Goal: Task Accomplishment & Management: Manage account settings

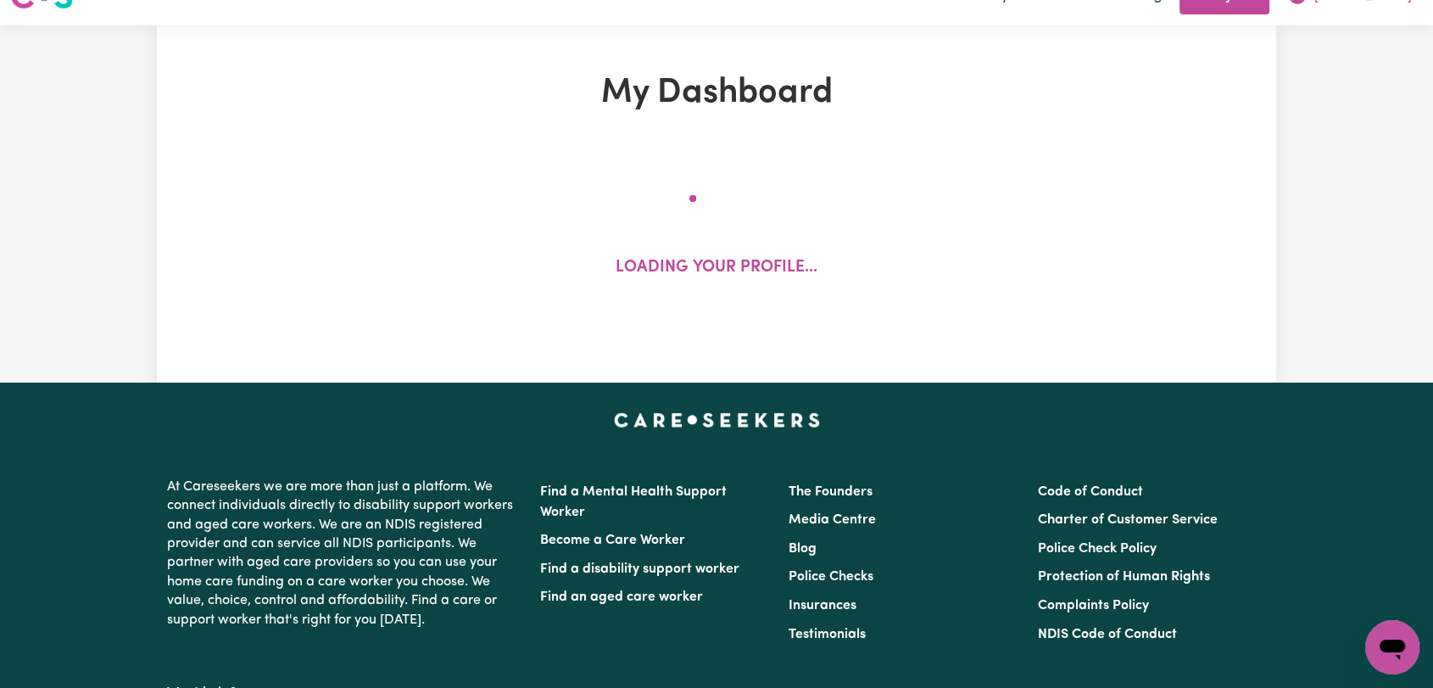
scroll to position [94, 0]
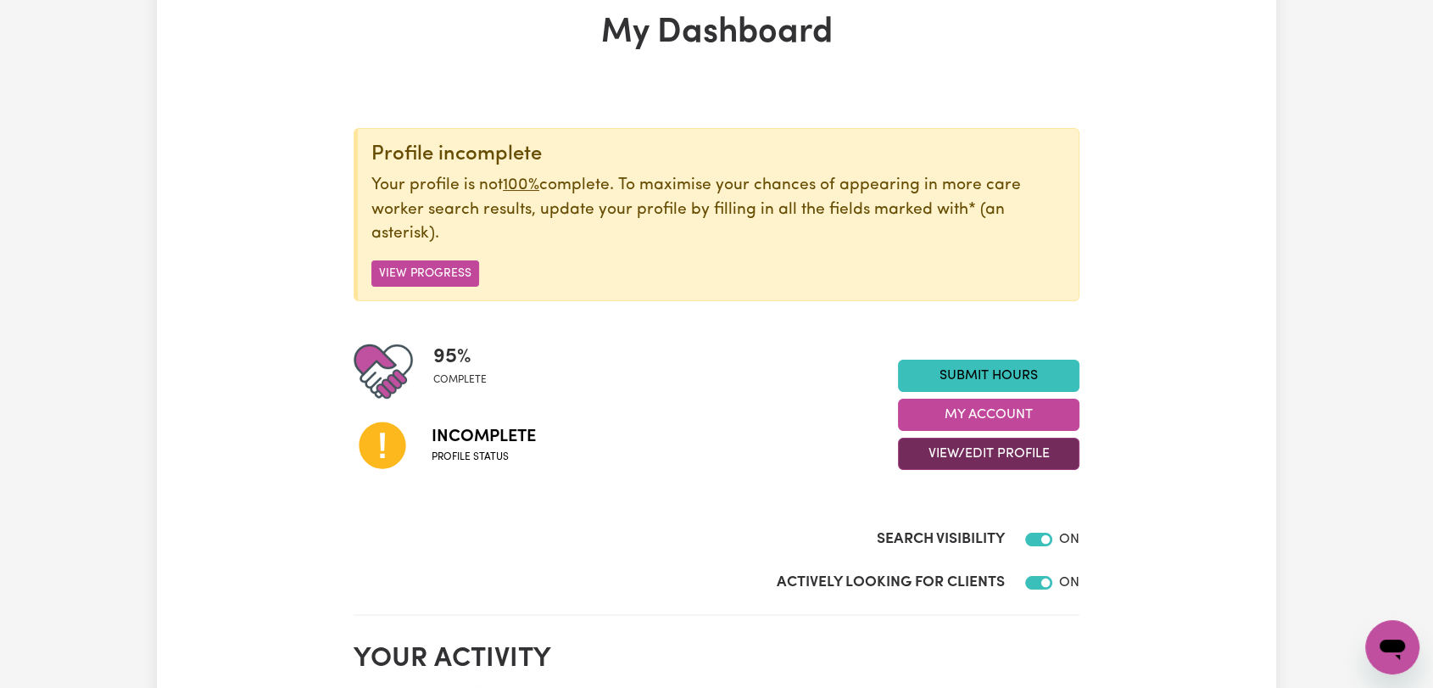
click at [991, 455] on button "View/Edit Profile" at bounding box center [989, 454] width 182 height 32
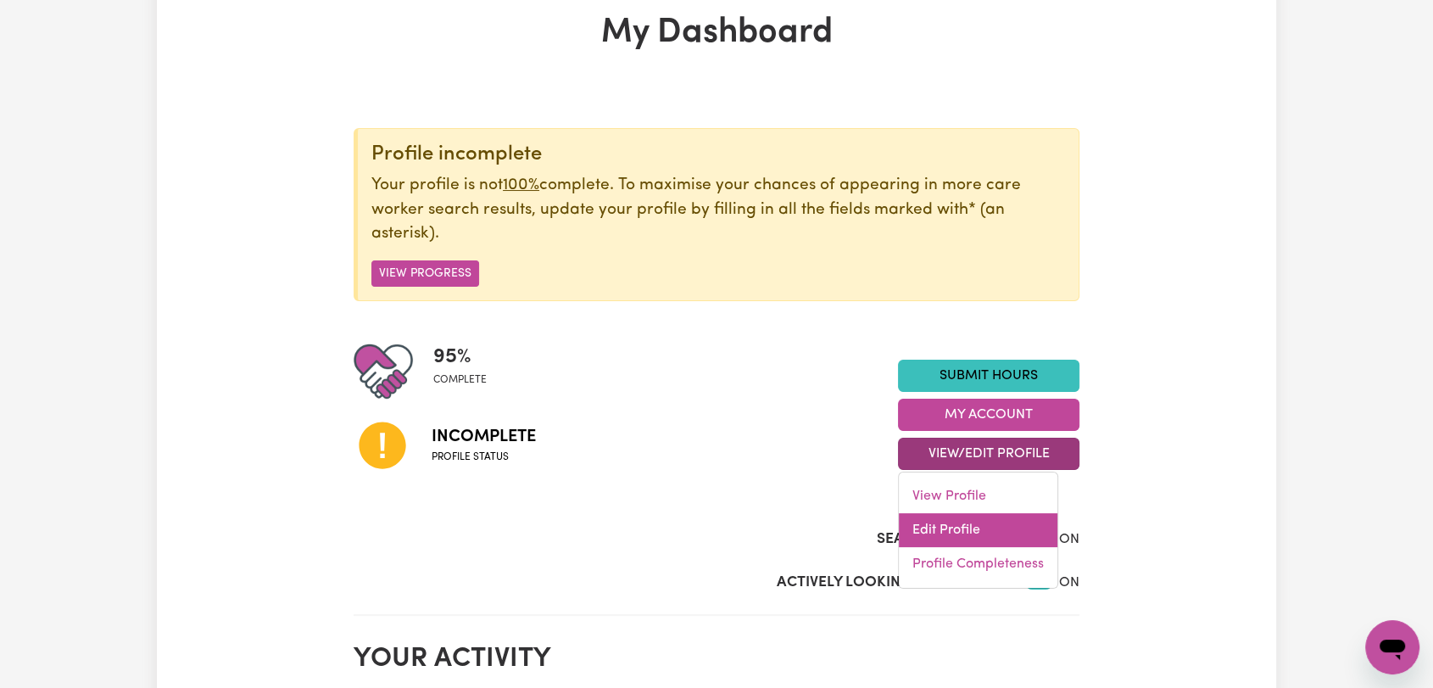
click at [997, 528] on link "Edit Profile" at bounding box center [978, 530] width 159 height 34
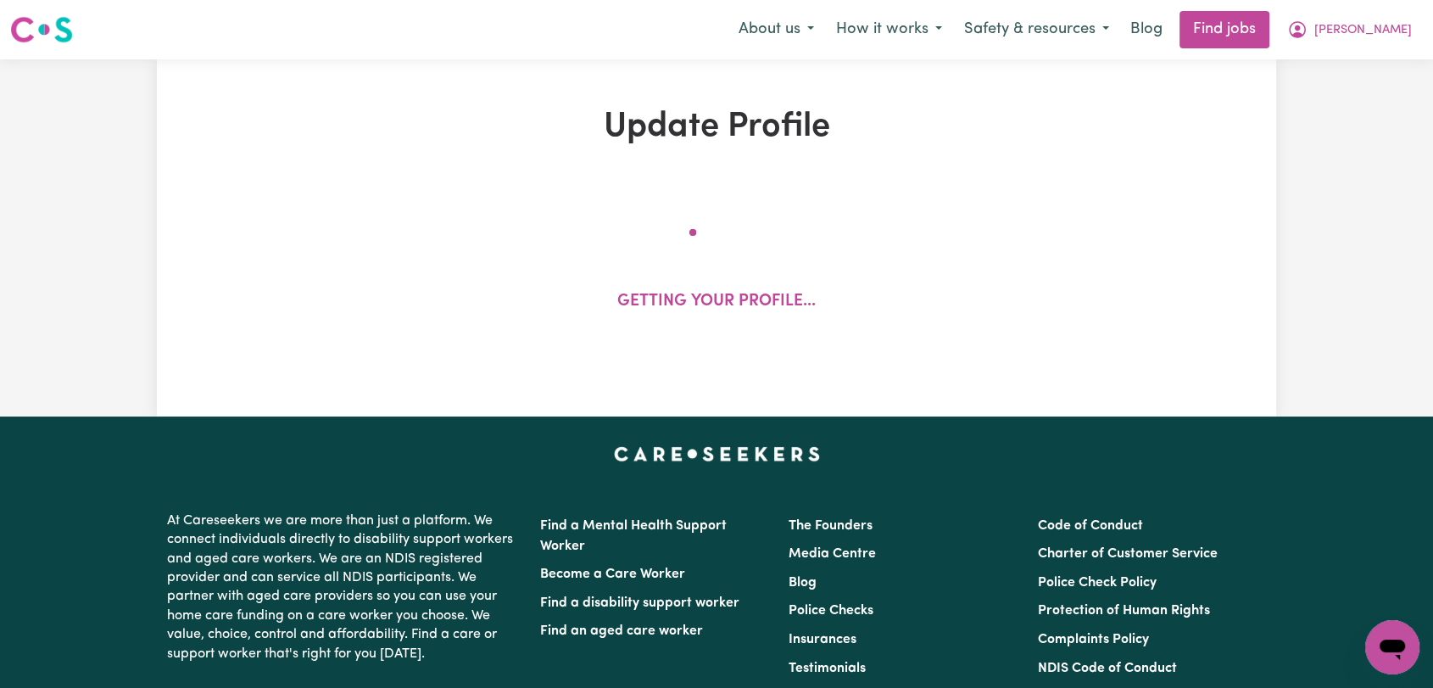
select select "[DEMOGRAPHIC_DATA]"
select select "Student Visa"
select select "Studying a healthcare related degree or qualification"
select select "40"
select select "47"
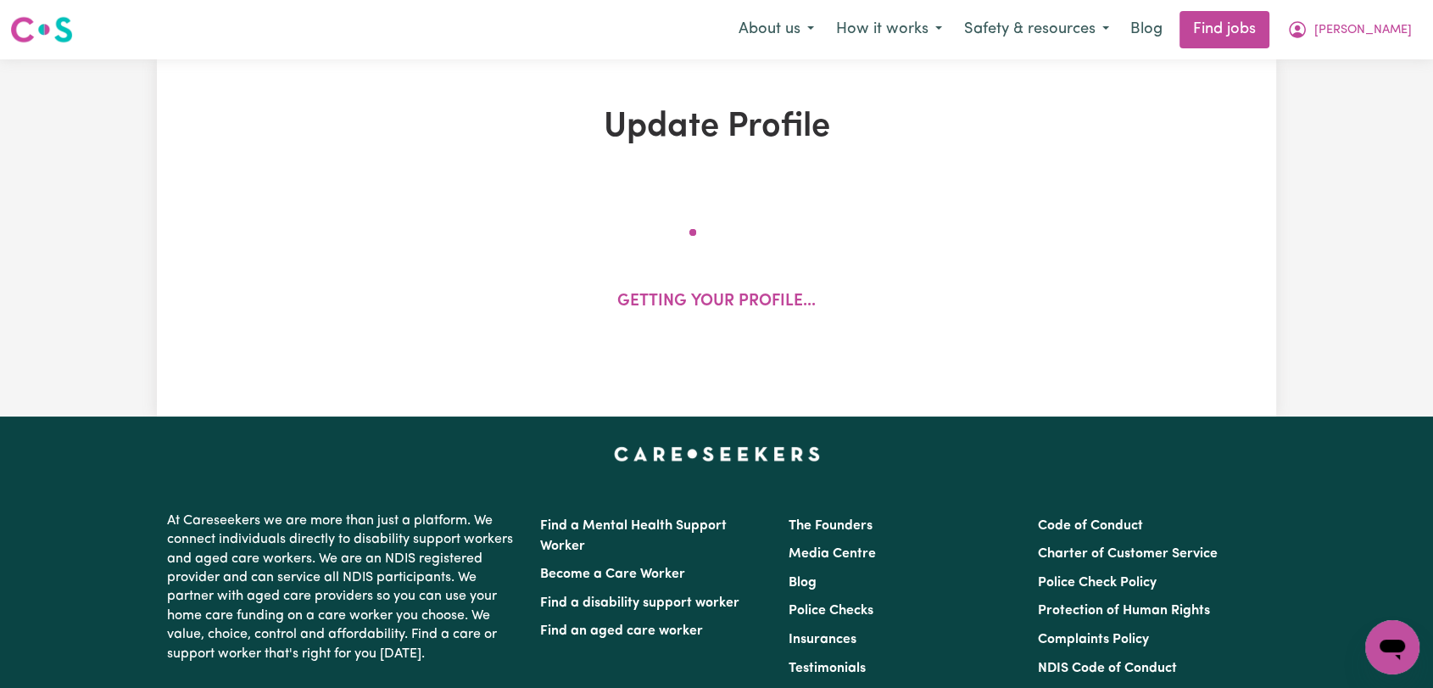
select select "57"
select select "66"
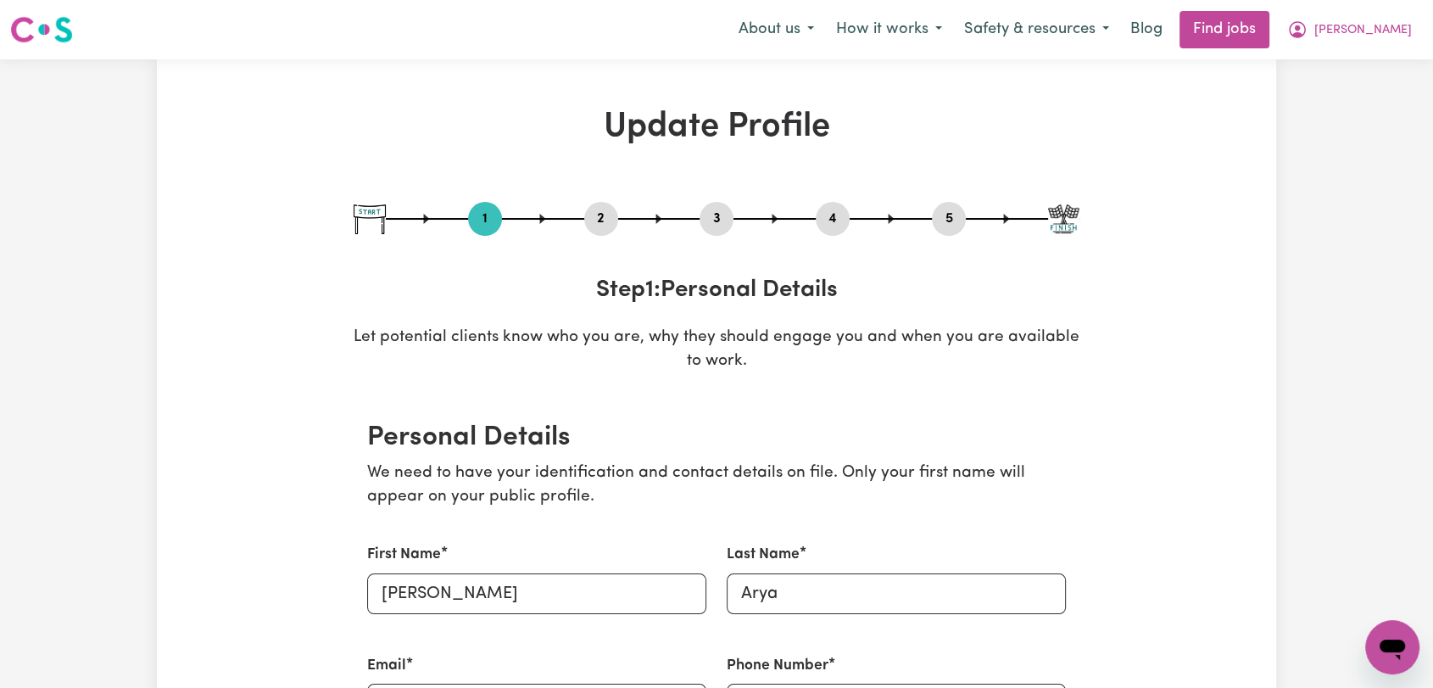
click at [711, 211] on button "3" at bounding box center [717, 219] width 34 height 22
select select "2025"
select select "Certificate III (Individual Support)"
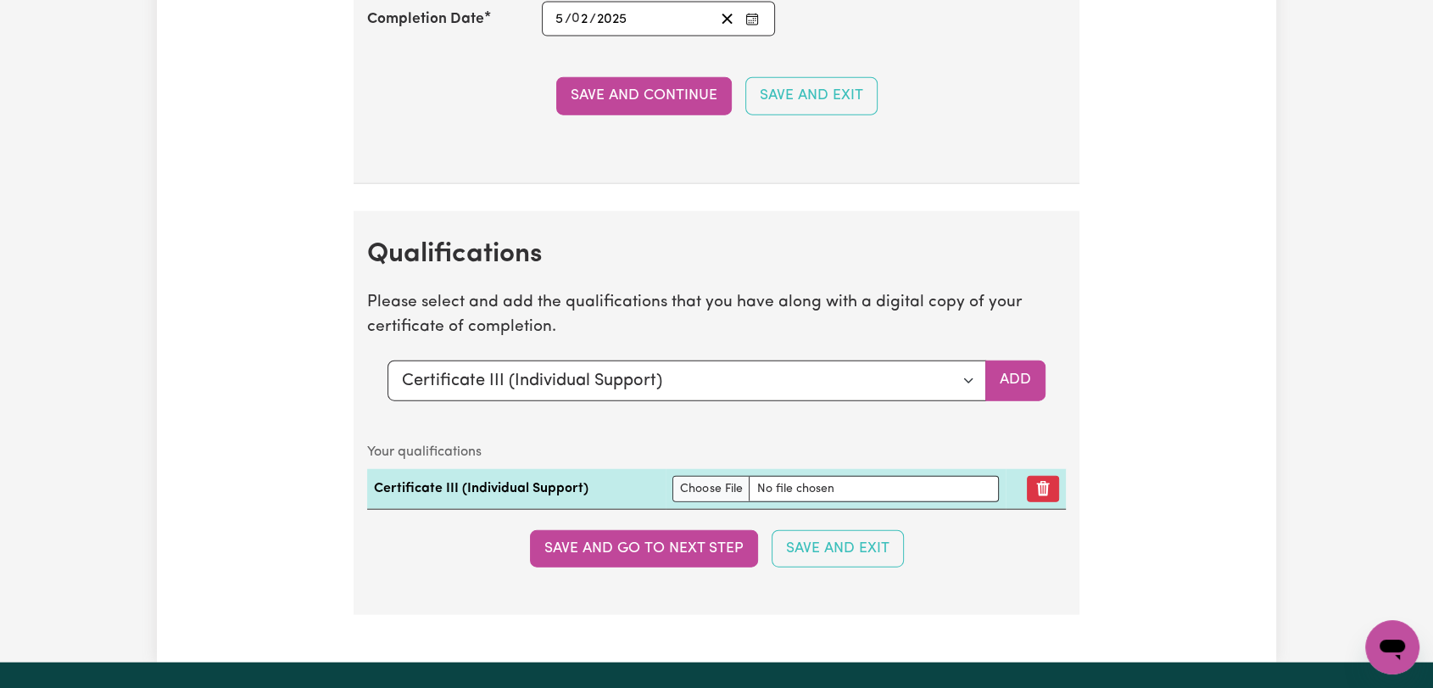
scroll to position [4146, 0]
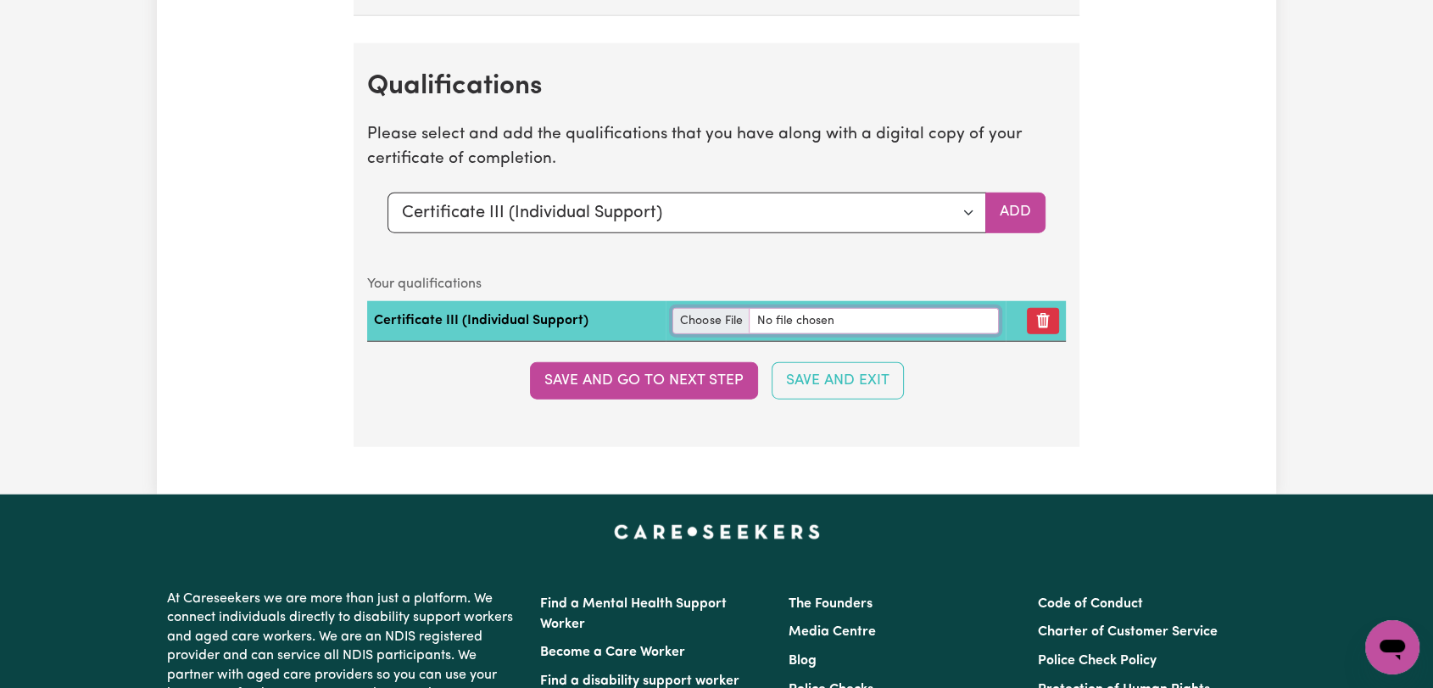
click at [700, 321] on input "file" at bounding box center [836, 321] width 327 height 26
type input "C:\fakepath\[PERSON_NAME] - Certificate III in Individual Support (Ageing & Dis…"
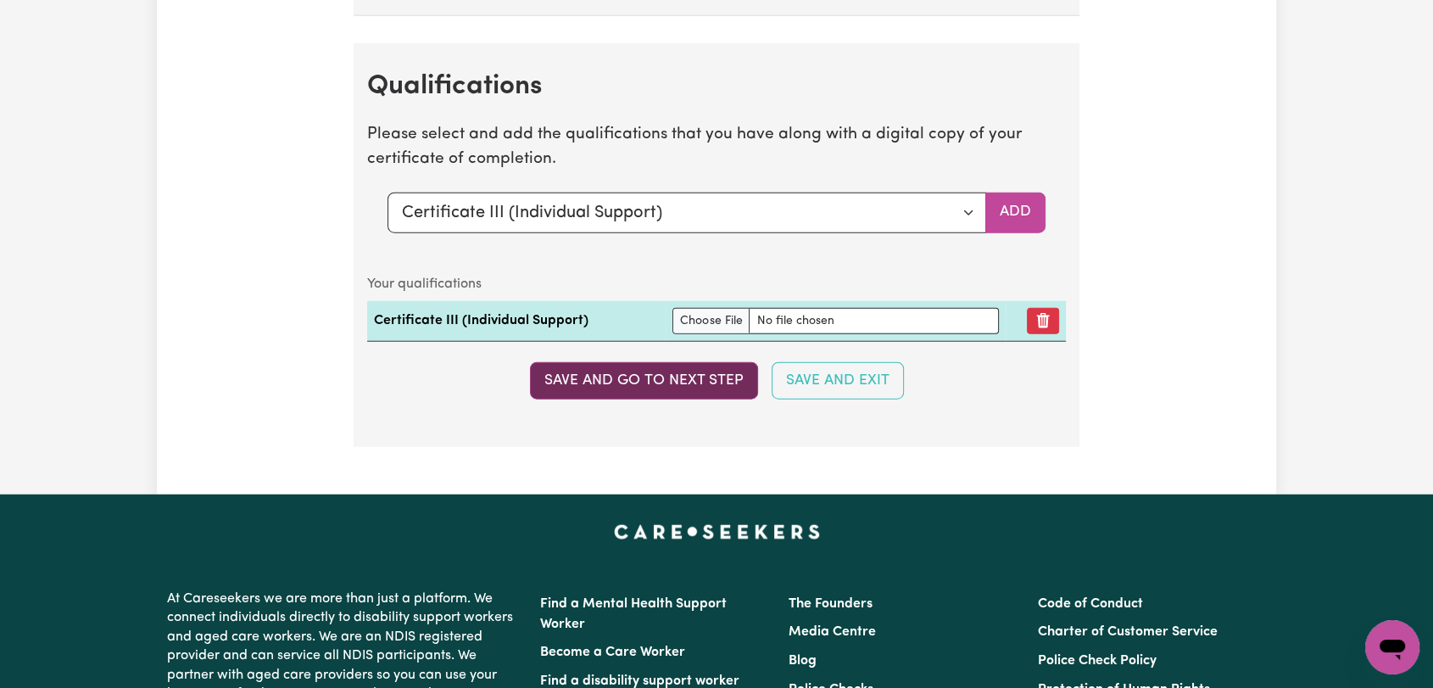
click at [678, 375] on button "Save and go to next step" at bounding box center [644, 380] width 228 height 37
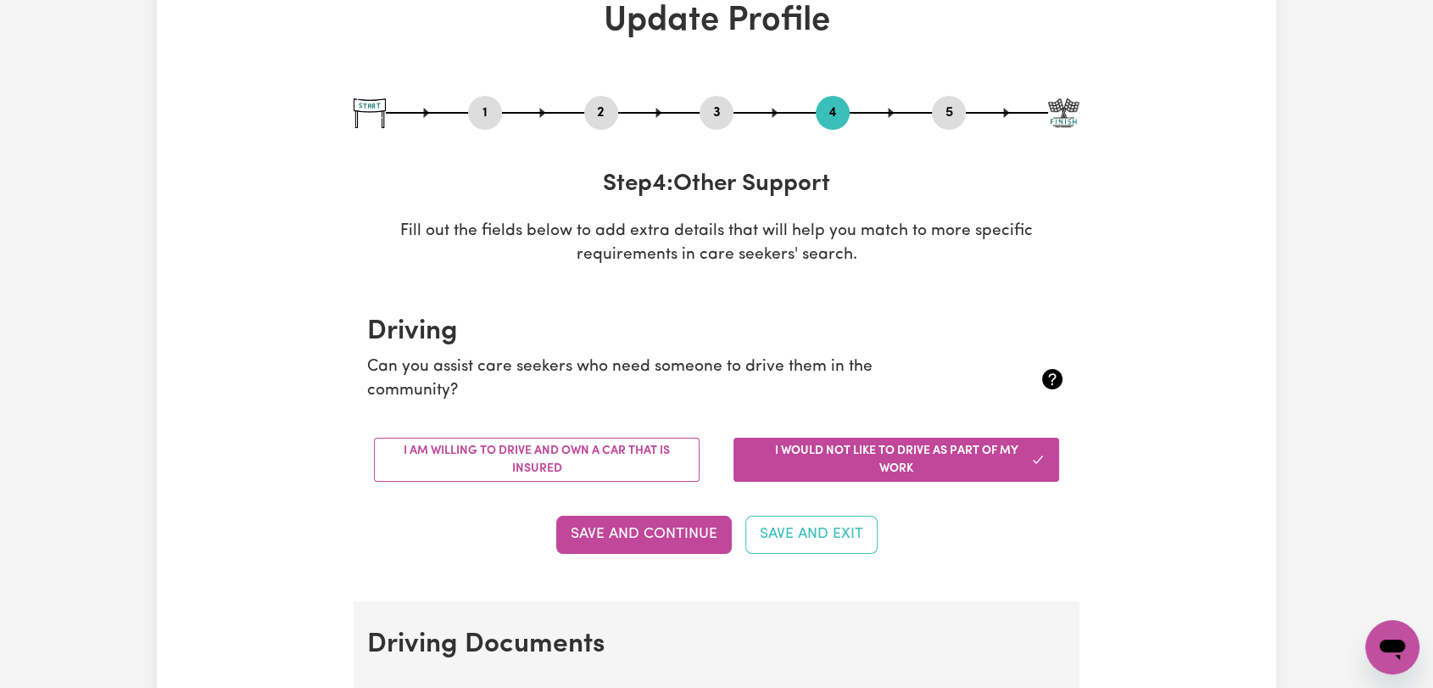
scroll to position [0, 0]
